Goal: Communication & Community: Ask a question

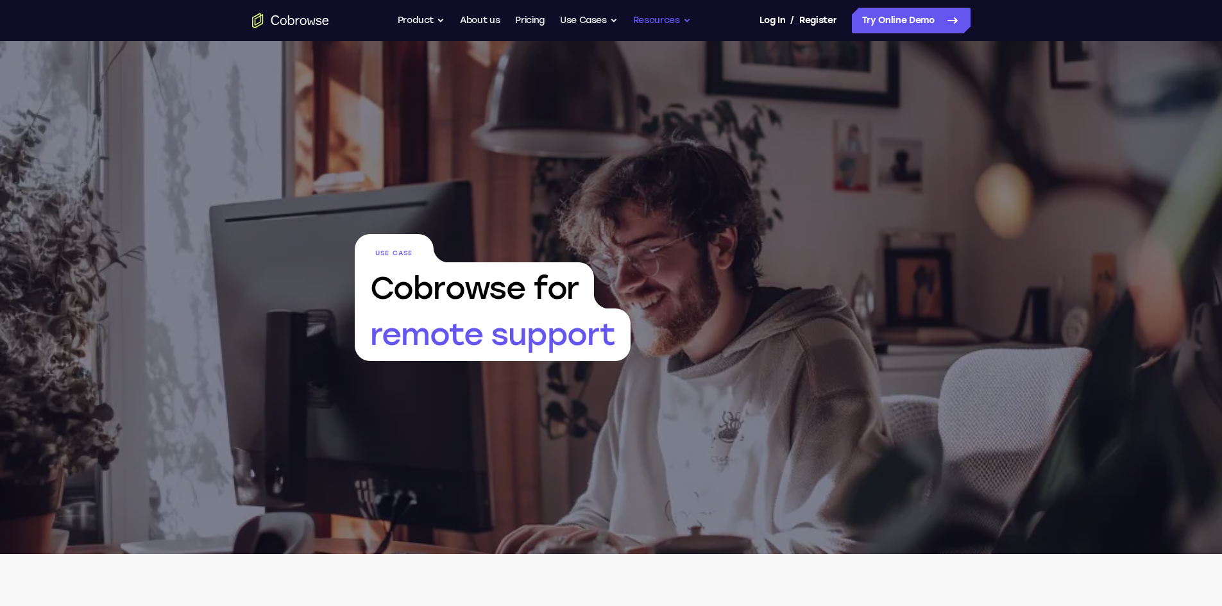
click at [687, 15] on button "Resources" at bounding box center [662, 21] width 58 height 26
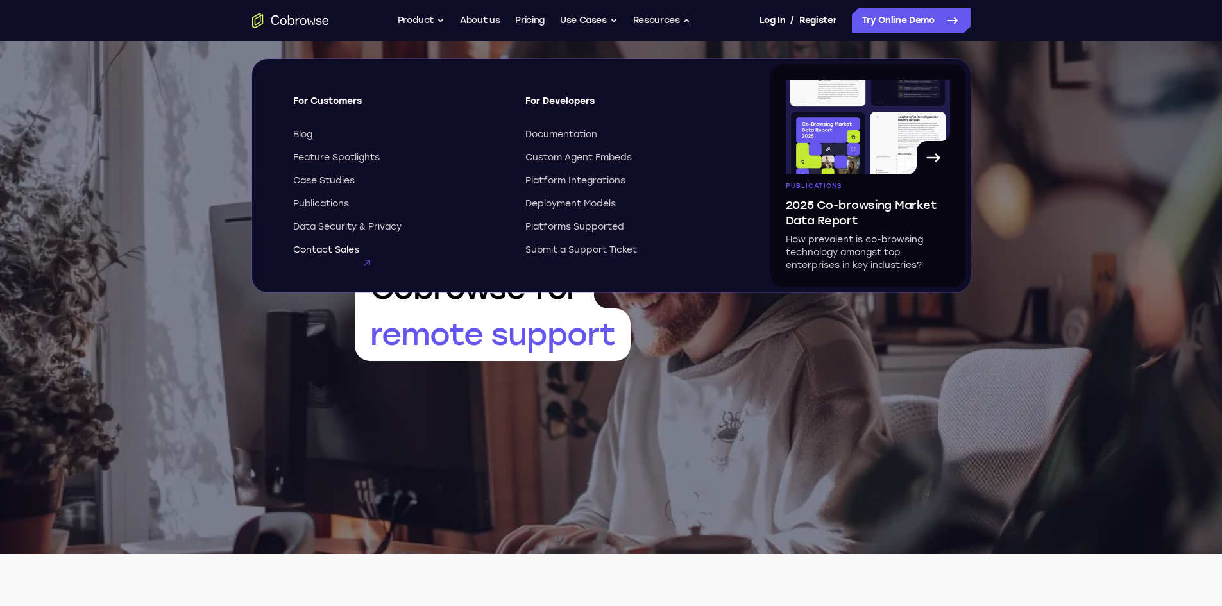
click at [326, 247] on span "Contact Sales" at bounding box center [326, 250] width 66 height 13
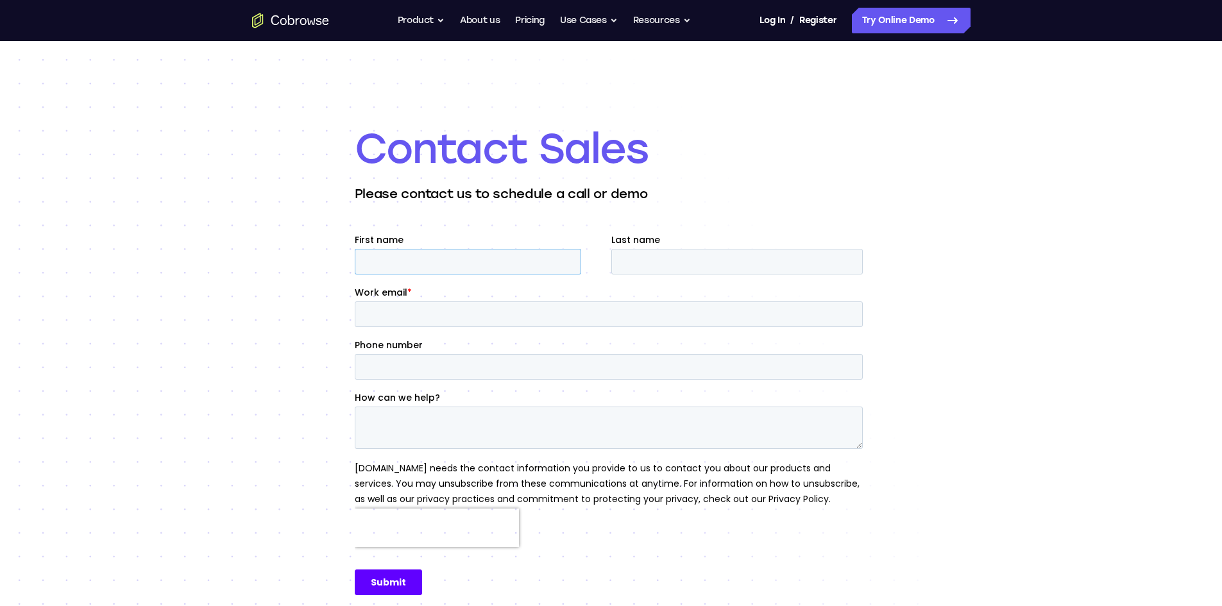
click at [446, 262] on input "First name" at bounding box center [467, 262] width 226 height 26
type input "Juan"
click at [700, 264] on input "Last name" at bounding box center [736, 262] width 251 height 26
type input "Bellón Fernández"
drag, startPoint x: 484, startPoint y: 318, endPoint x: 492, endPoint y: 313, distance: 9.3
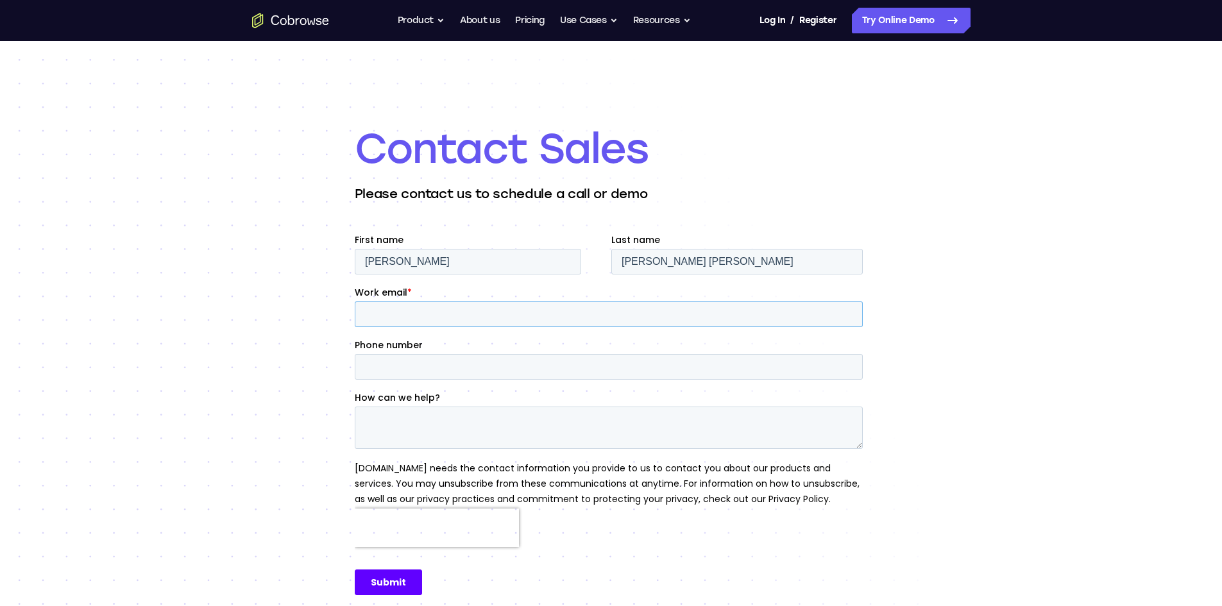
click at [484, 318] on input "Work email *" at bounding box center [608, 314] width 508 height 26
type input "juan.bellon@masorange.es"
click at [483, 362] on input "Phone number" at bounding box center [608, 367] width 508 height 26
type input "+34656162593"
click at [544, 431] on textarea "How can we help?" at bounding box center [608, 428] width 508 height 42
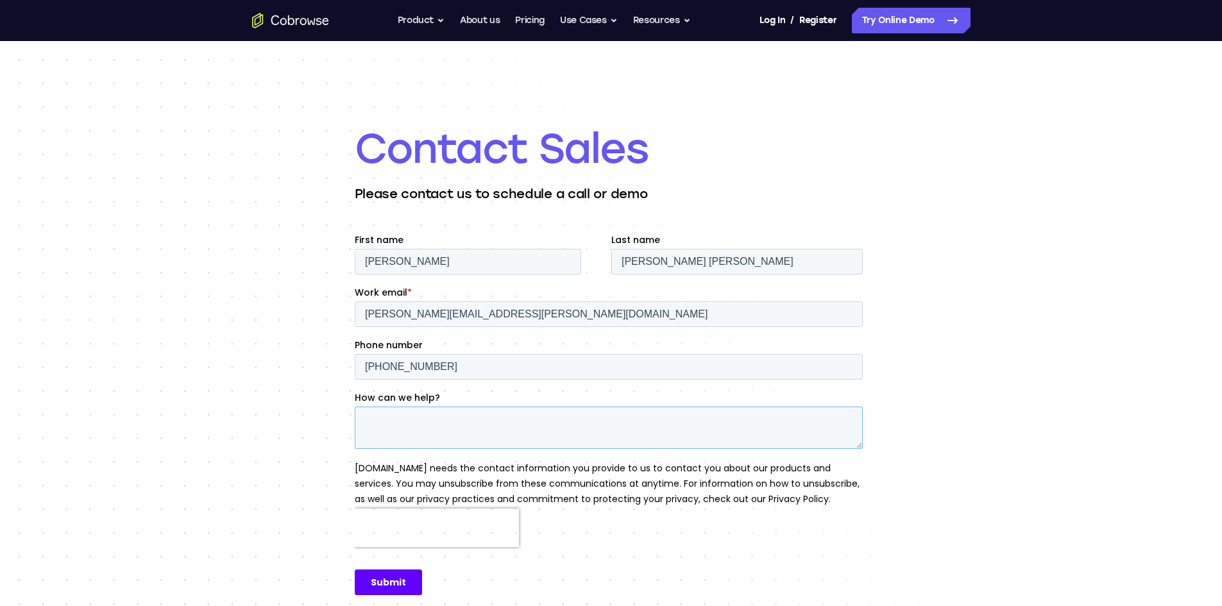
click at [545, 428] on textarea "How can we help?" at bounding box center [608, 428] width 508 height 42
type textarea "w"
type textarea "W"
type textarea "We are"
